Goal: Find specific page/section: Find specific page/section

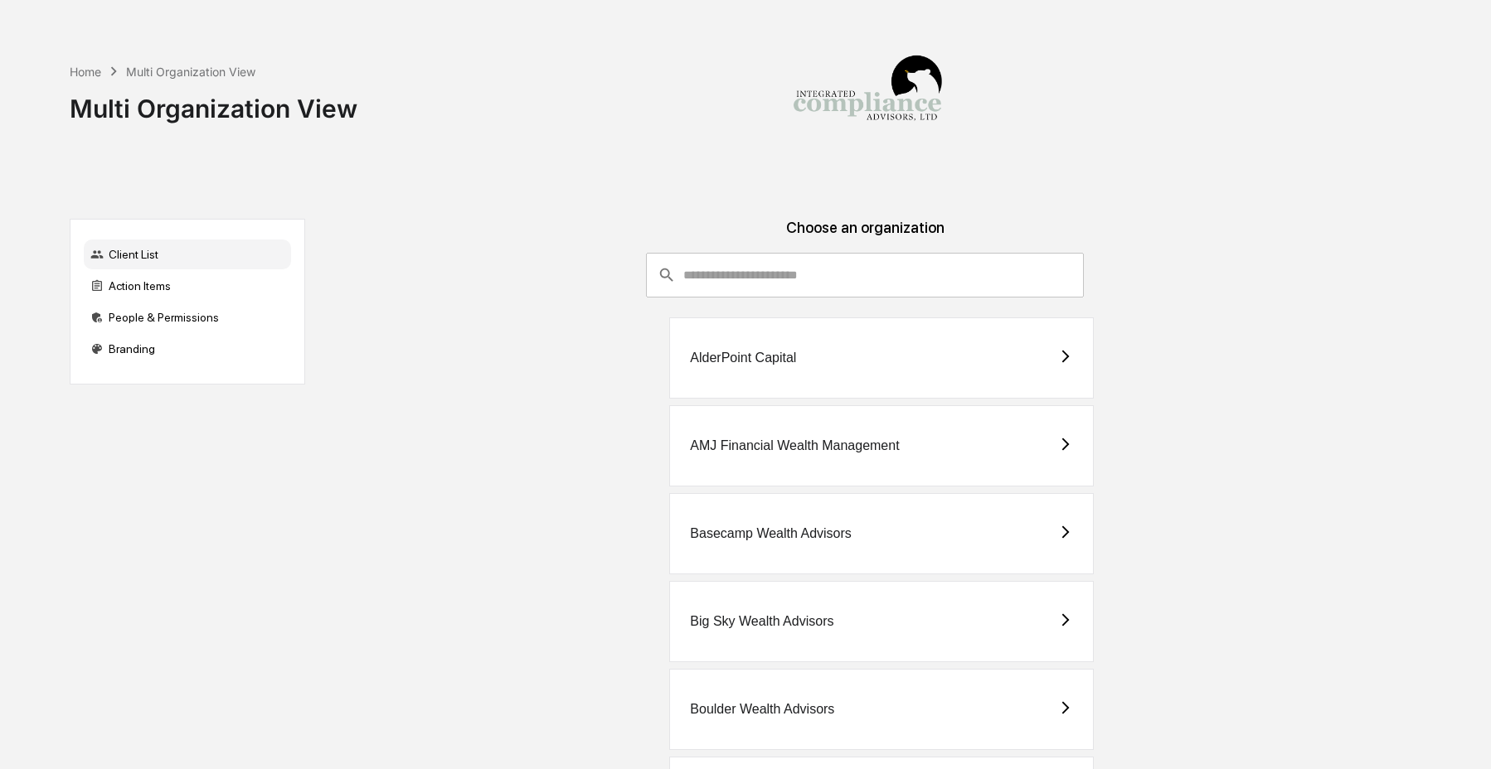
click at [760, 177] on div "Home Multi Organization View Multi Organization View" at bounding box center [740, 96] width 1341 height 192
click at [736, 279] on input "consultant-dashboard__filter-organizations-search-bar" at bounding box center [883, 275] width 400 height 45
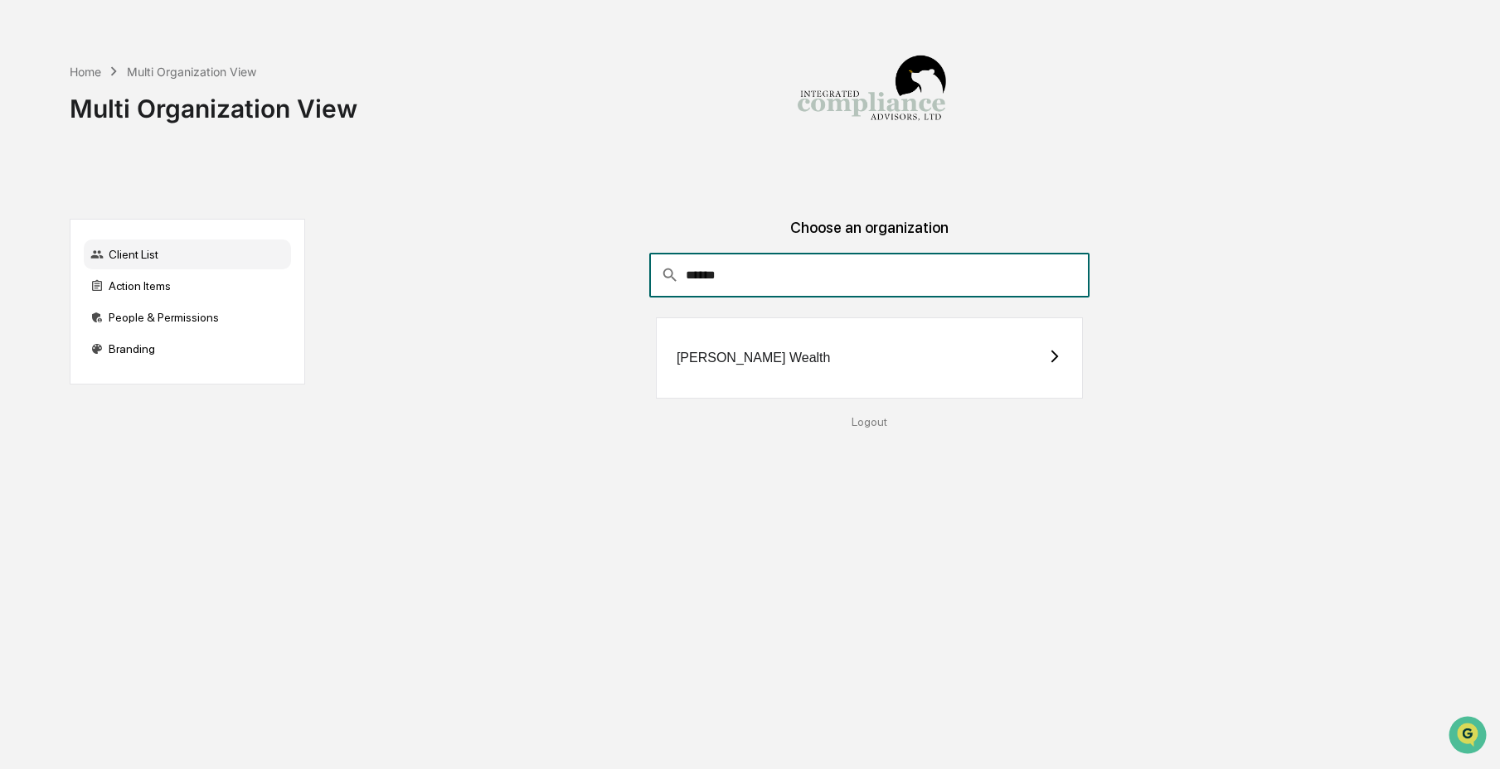
type input "******"
click at [767, 360] on div "[PERSON_NAME] Wealth" at bounding box center [869, 358] width 427 height 81
